Goal: Use online tool/utility: Utilize a website feature to perform a specific function

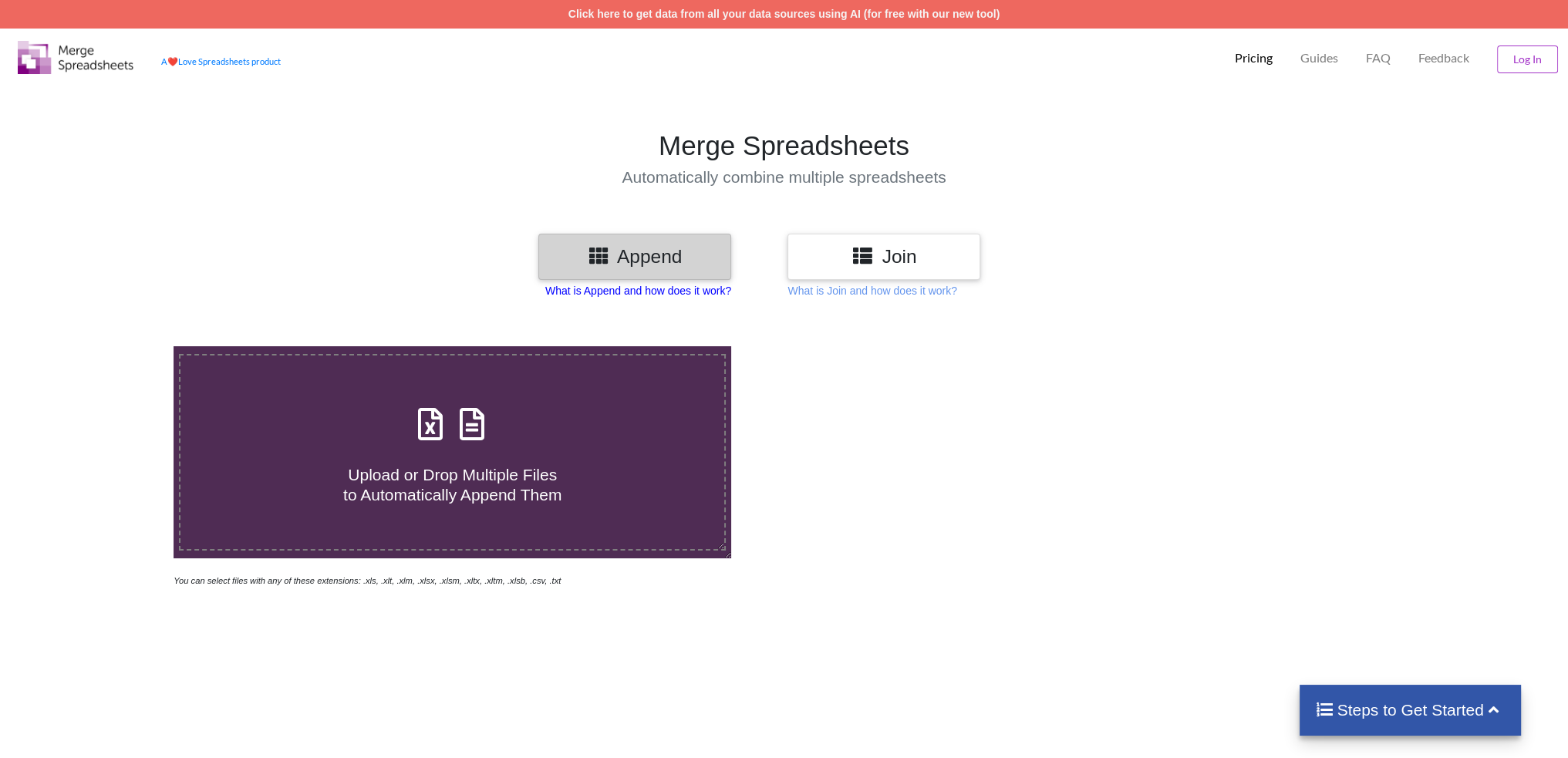
click at [693, 295] on p "What is Append and how does it work?" at bounding box center [638, 290] width 186 height 15
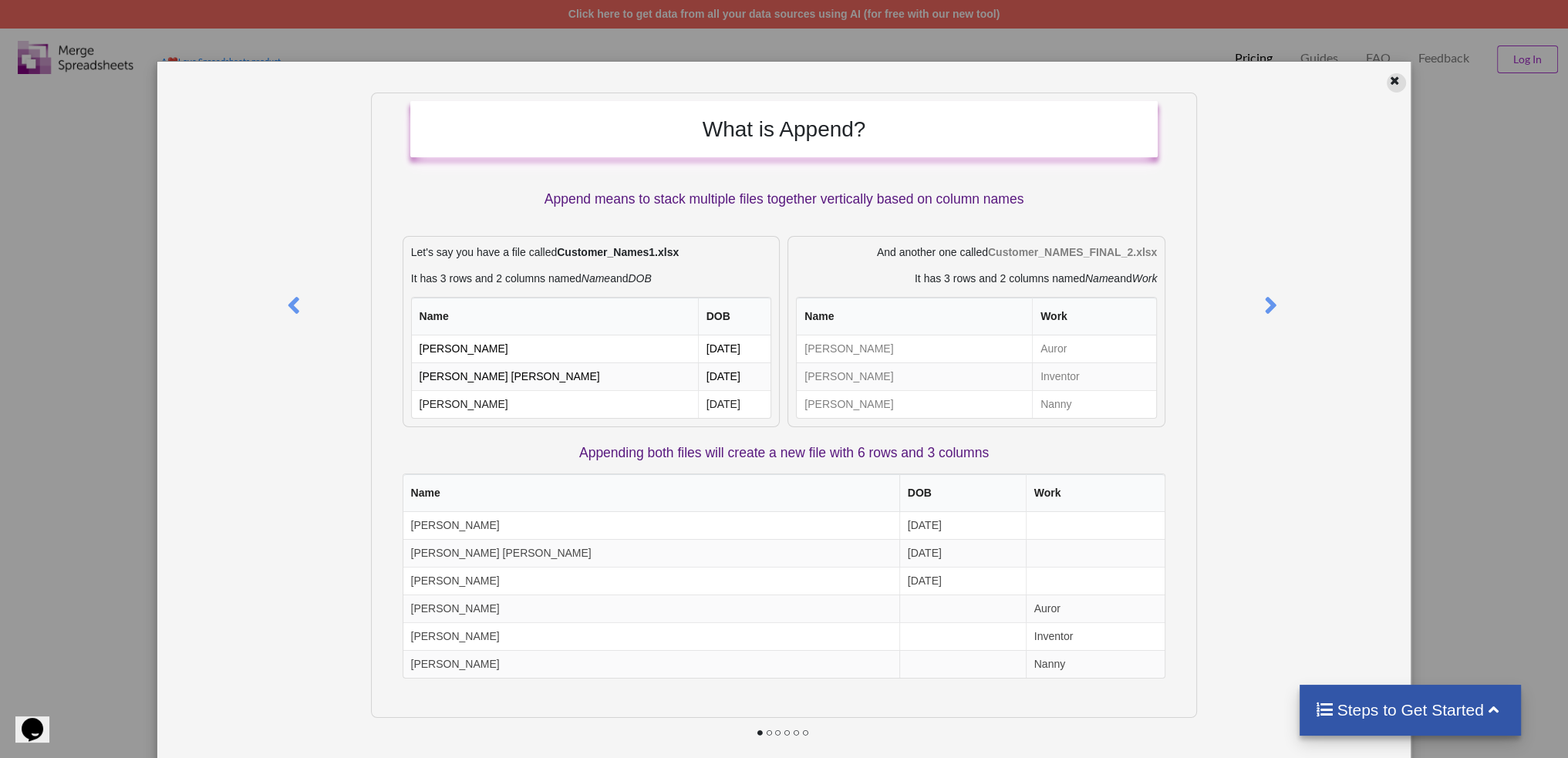
click at [1394, 80] on icon at bounding box center [1394, 78] width 13 height 11
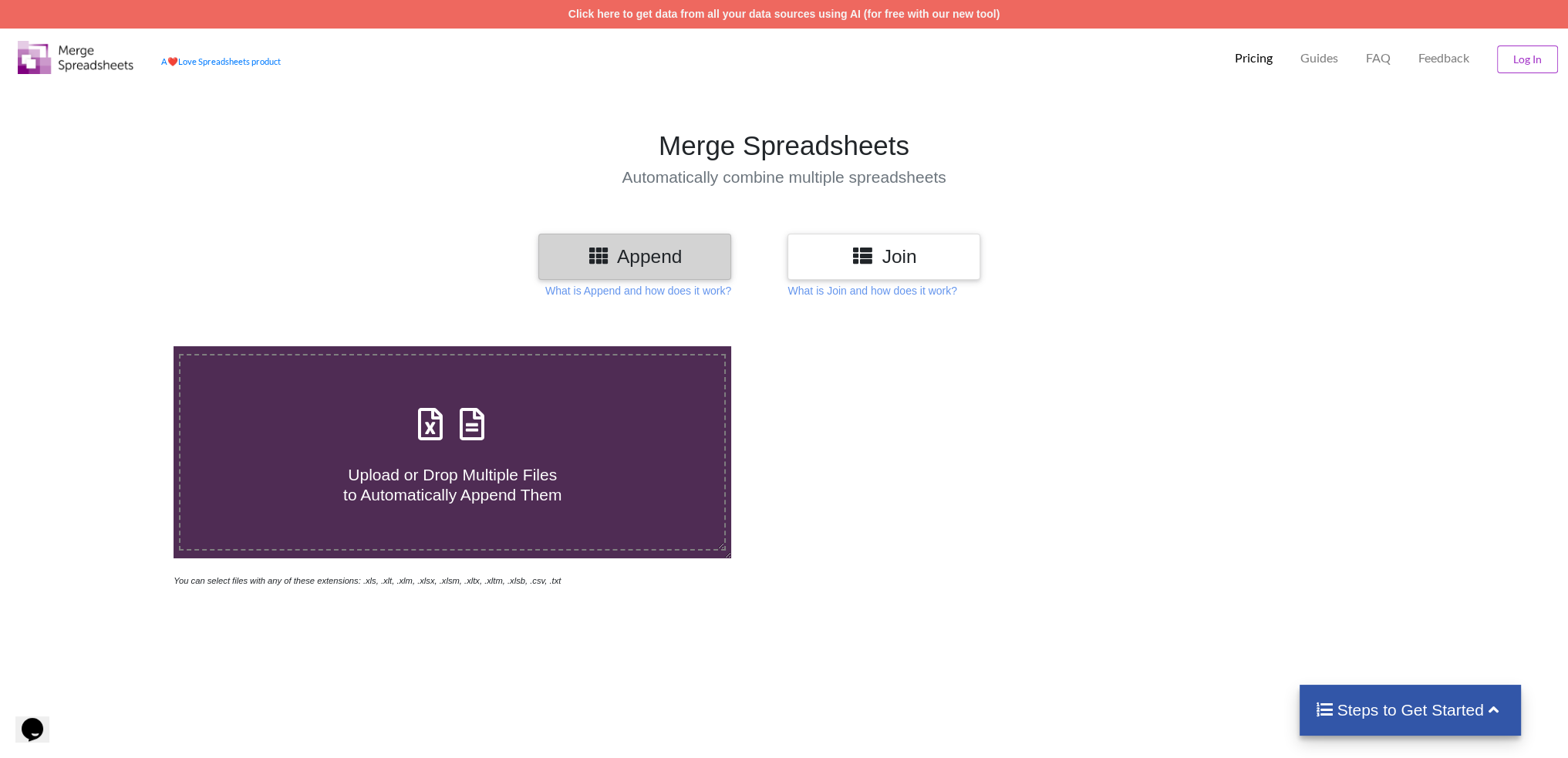
click at [364, 532] on label "Upload or Drop Multiple Files to Automatically Append Them" at bounding box center [452, 452] width 547 height 195
click at [114, 346] on input "Upload or Drop Multiple Files to Automatically Append Them" at bounding box center [114, 346] width 0 height 0
type input "C:\fakepath\TROLEU Loc Kit.xlsx"
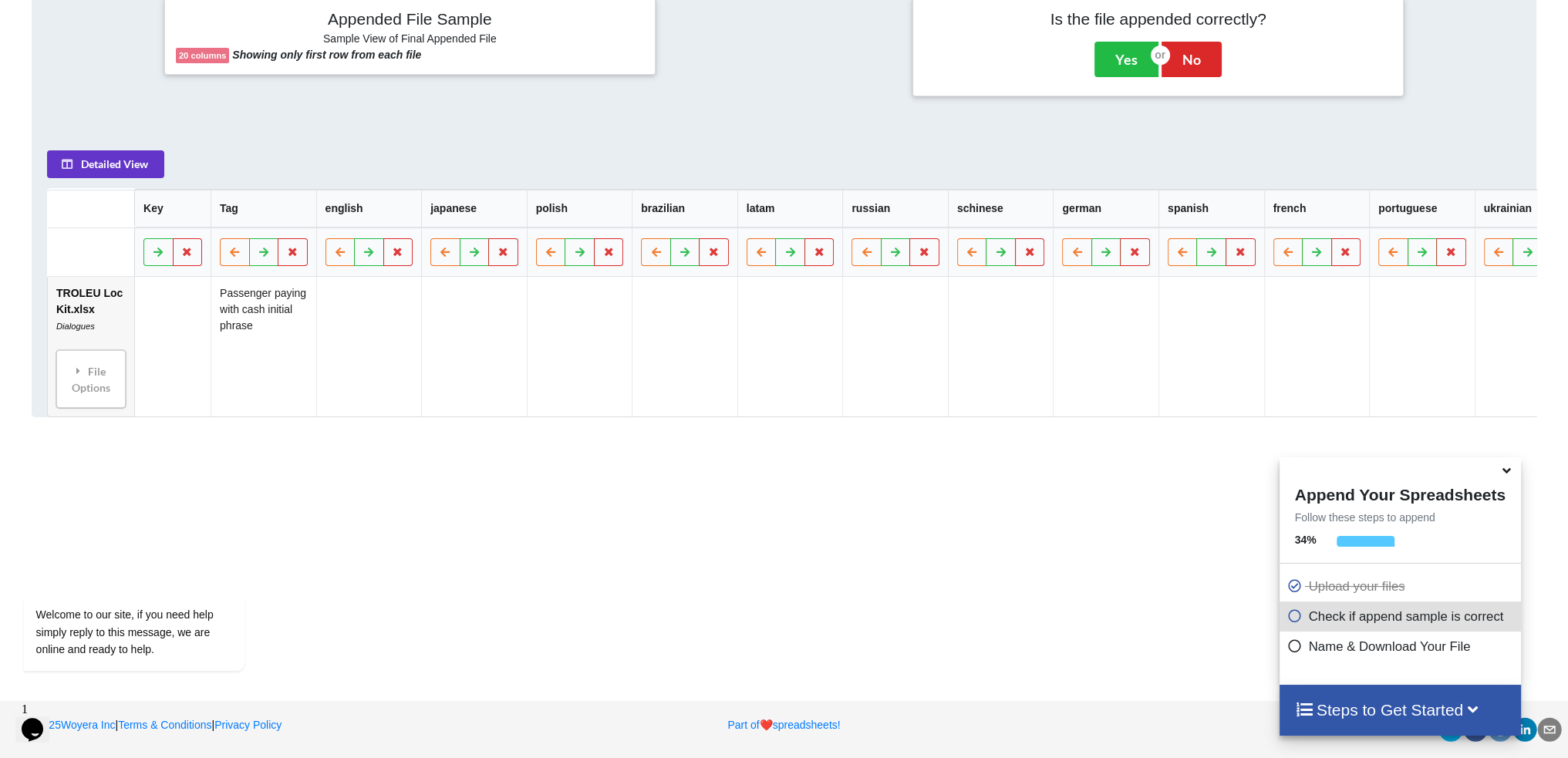
scroll to position [756, 0]
click at [102, 357] on div "File Options" at bounding box center [91, 378] width 60 height 49
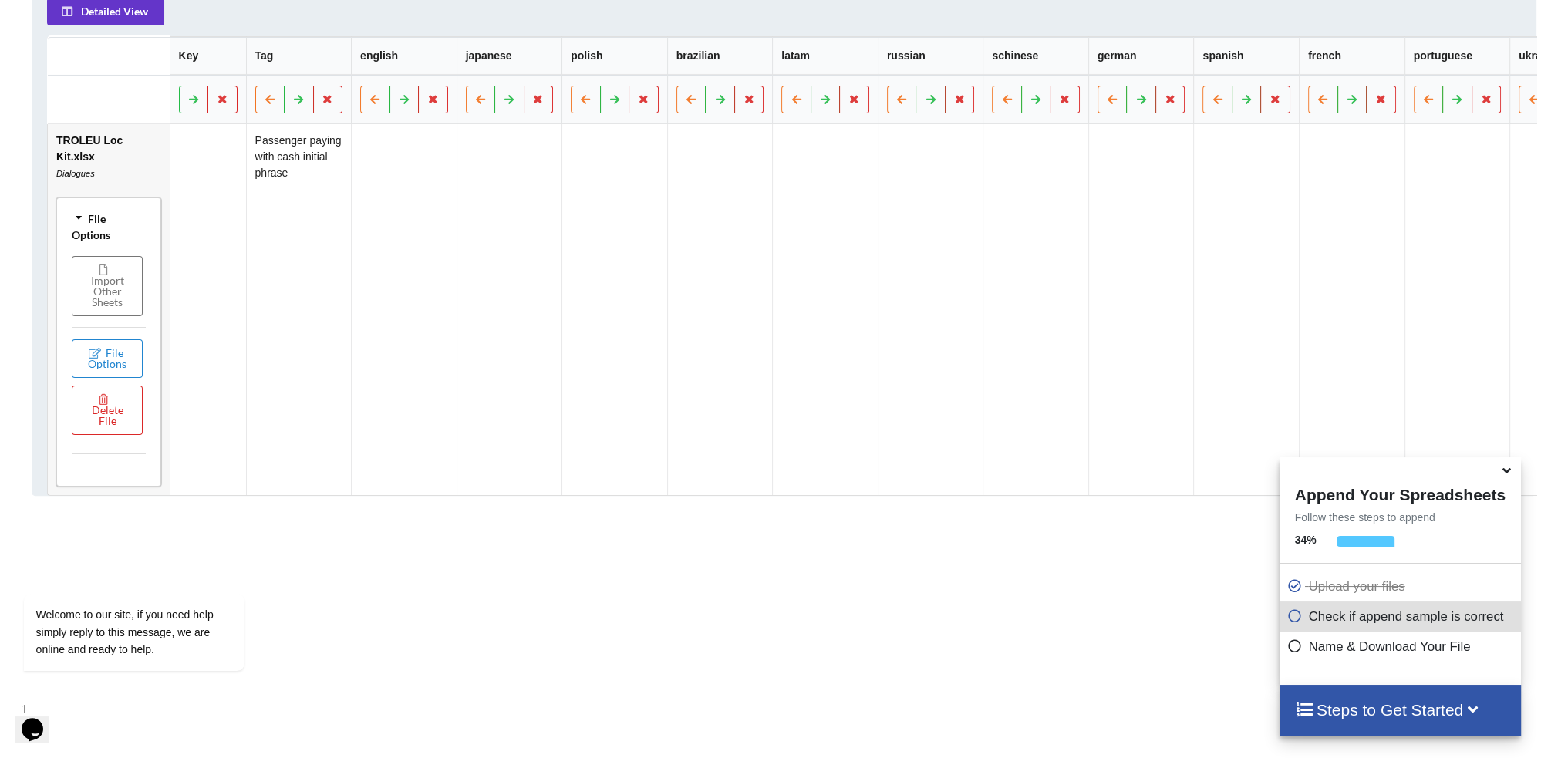
scroll to position [911, 0]
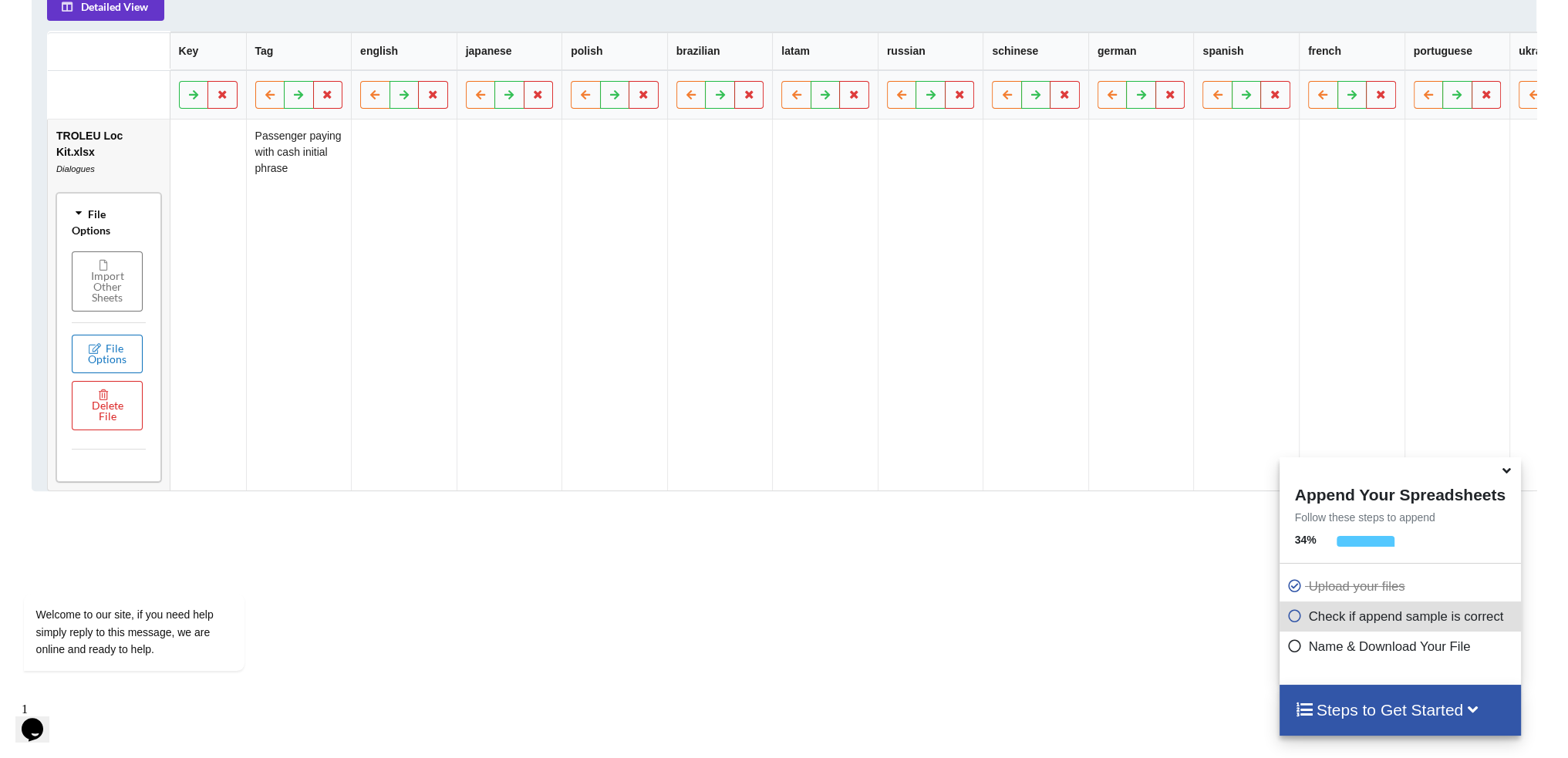
click at [127, 341] on button "File Options" at bounding box center [107, 353] width 71 height 39
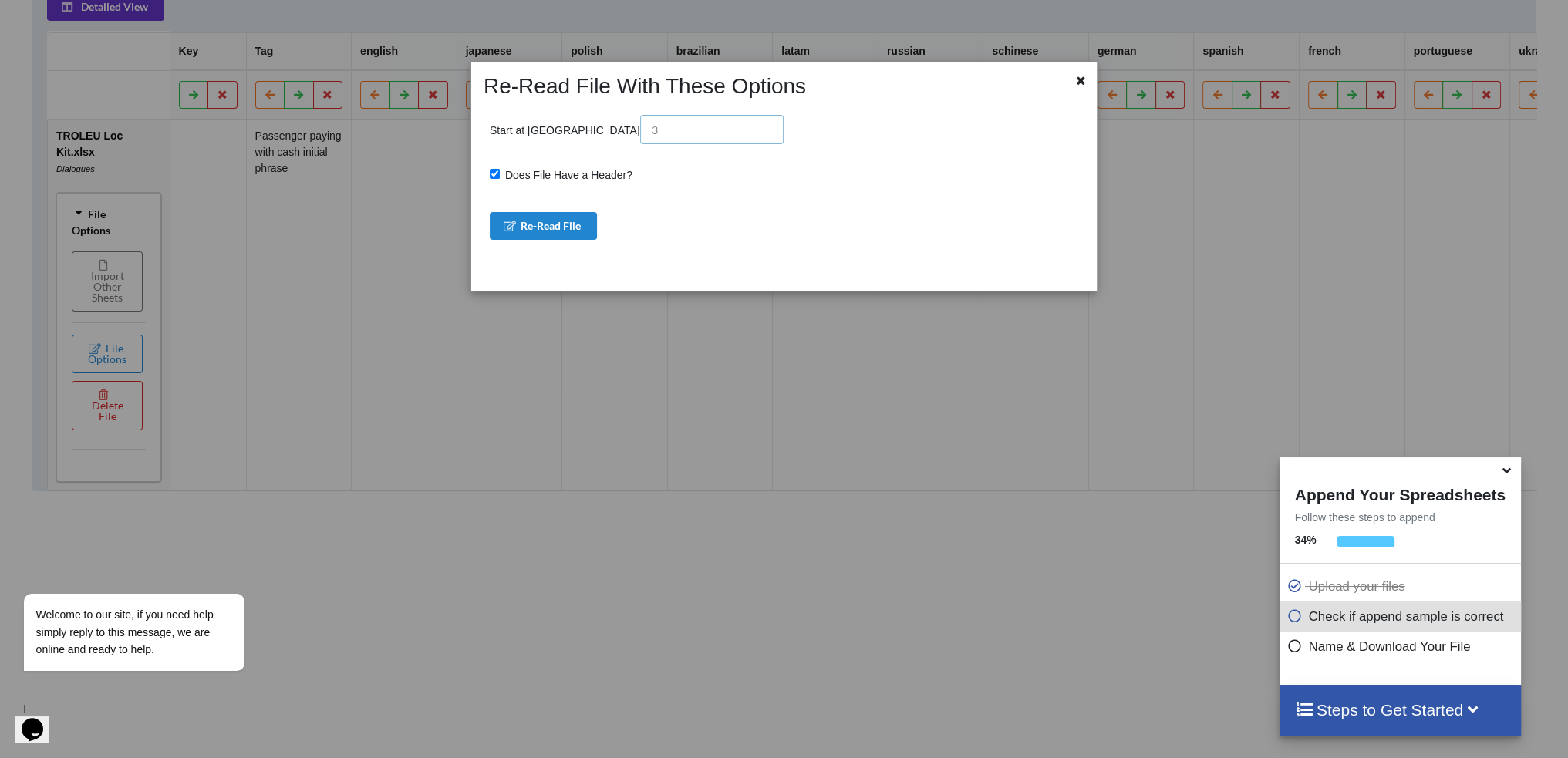
click at [640, 125] on input "text" at bounding box center [712, 129] width 144 height 29
click at [1089, 72] on div "Re-Read File With These Options Start at Row Does File Have a Header? Re-Read F…" at bounding box center [784, 177] width 625 height 229
click at [1072, 77] on div at bounding box center [1070, 86] width 52 height 26
click at [1084, 74] on icon at bounding box center [1081, 78] width 13 height 11
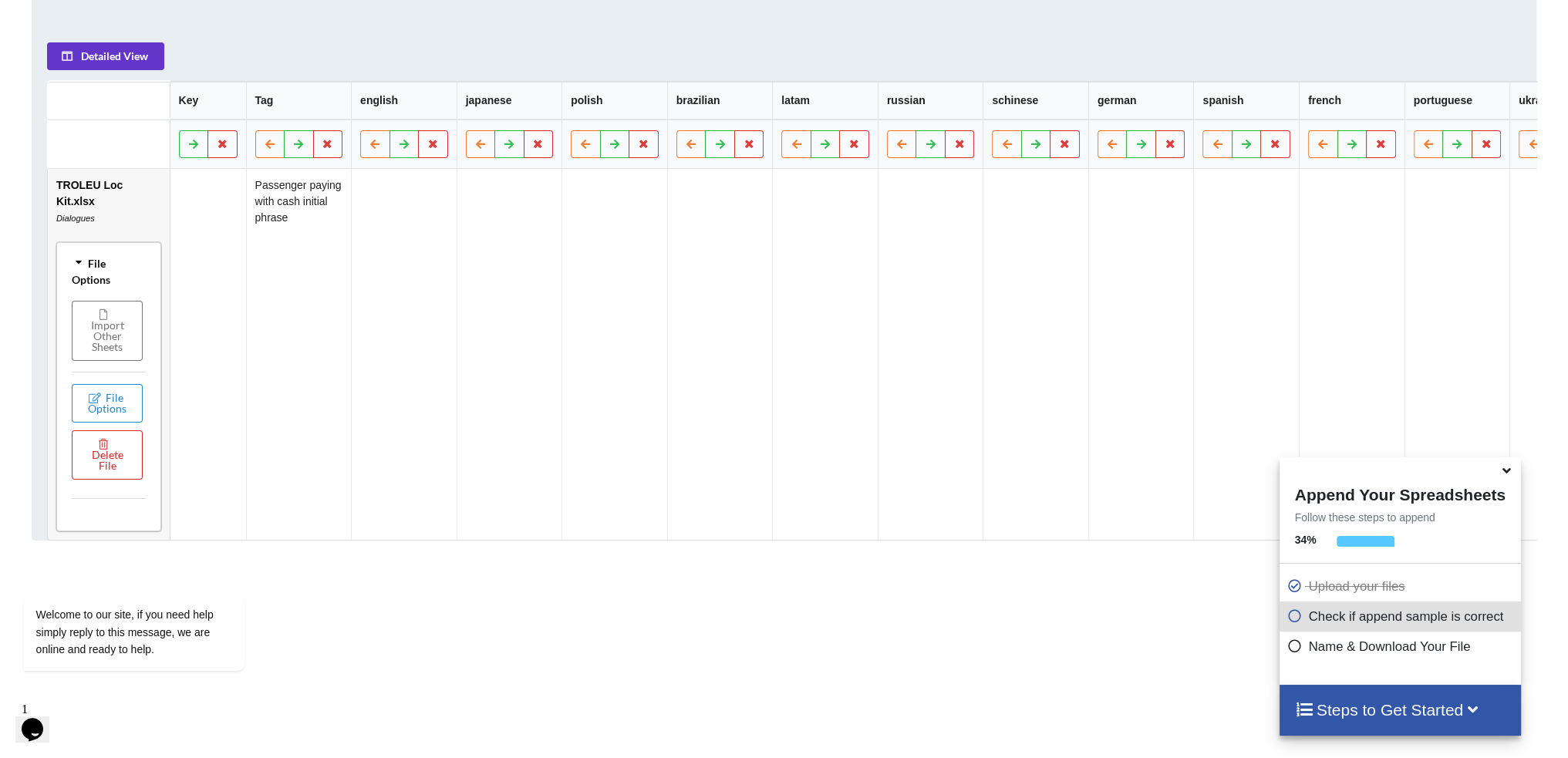
scroll to position [601, 0]
